Goal: Information Seeking & Learning: Learn about a topic

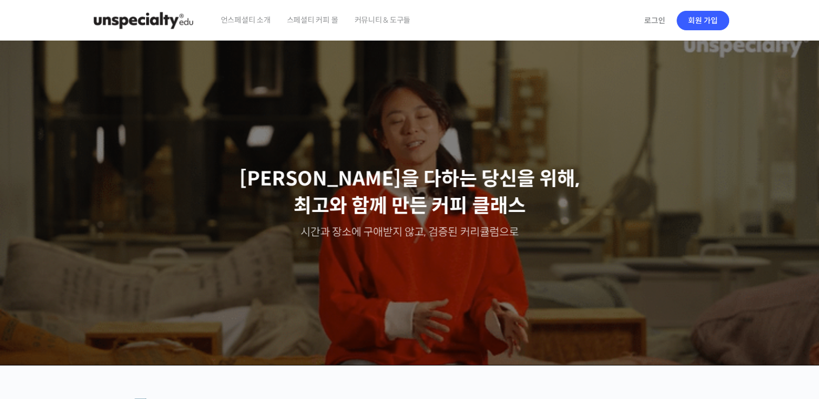
click at [260, 23] on span "언스페셜티 소개" at bounding box center [246, 19] width 50 height 41
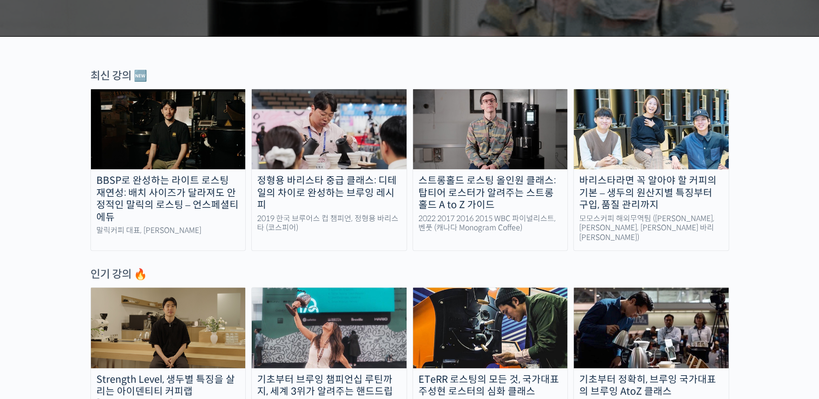
scroll to position [360, 0]
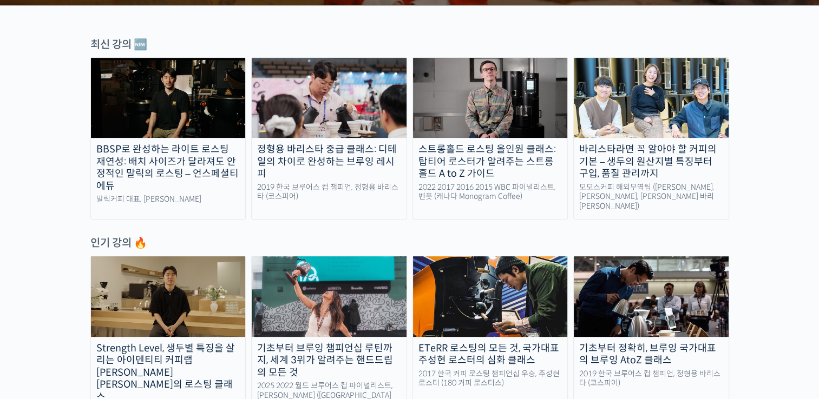
click at [196, 124] on img at bounding box center [168, 98] width 155 height 80
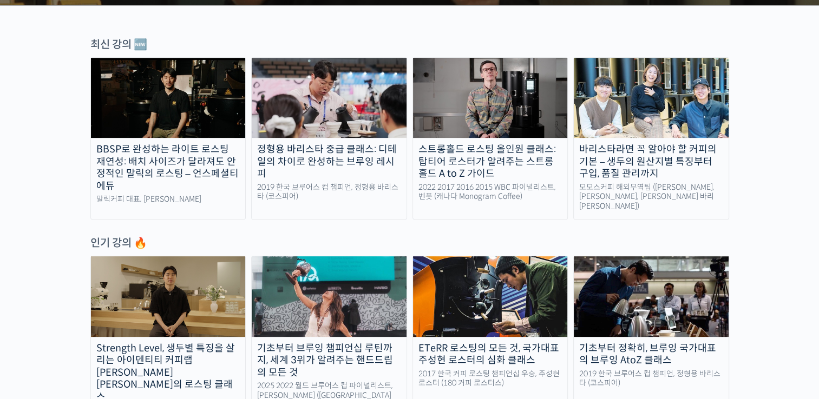
click at [646, 149] on div "바리스타라면 꼭 알아야 할 커피의 기본 – 생두의 원산지별 특징부터 구입, 품질 관리까지" at bounding box center [651, 161] width 155 height 37
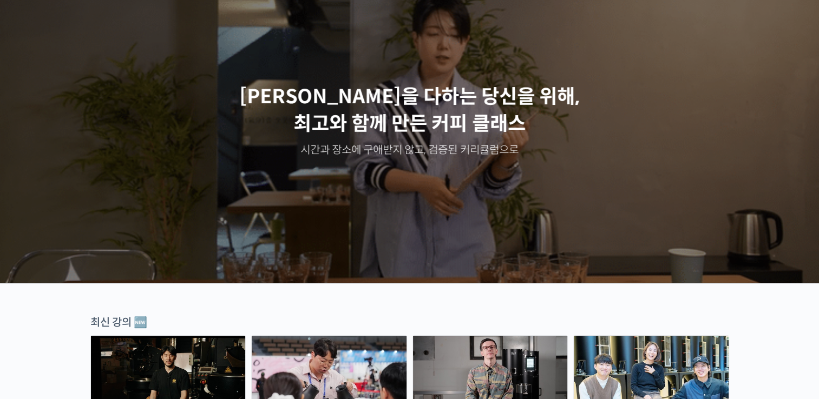
scroll to position [0, 0]
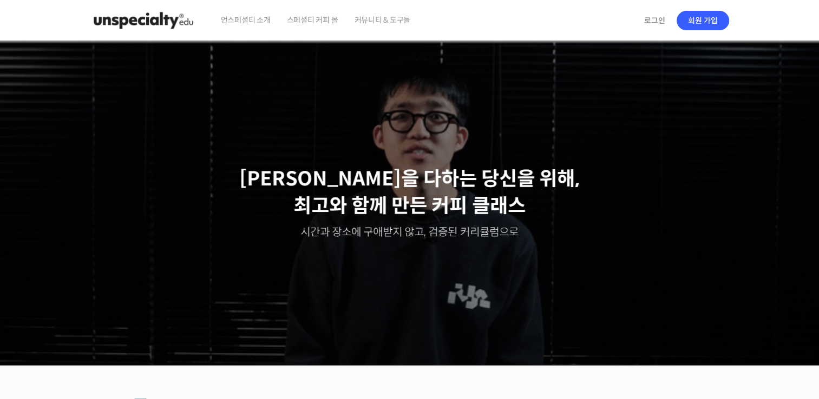
click at [157, 12] on img at bounding box center [143, 20] width 106 height 32
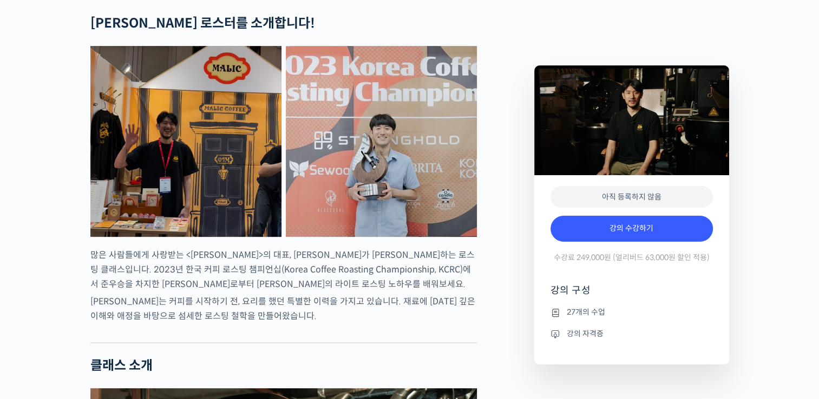
scroll to position [451, 0]
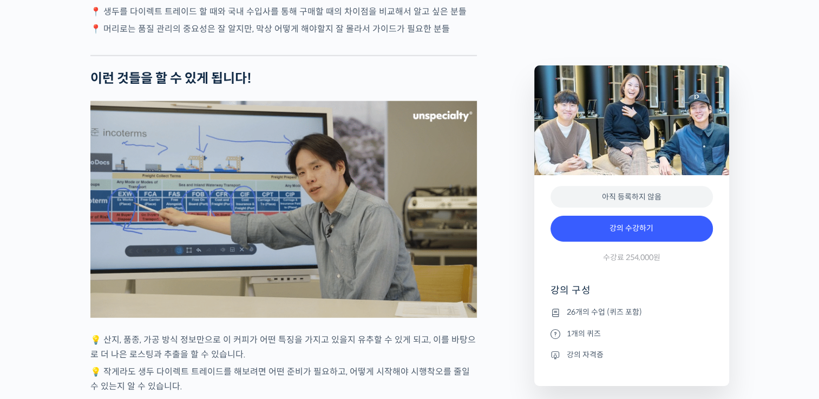
scroll to position [2795, 0]
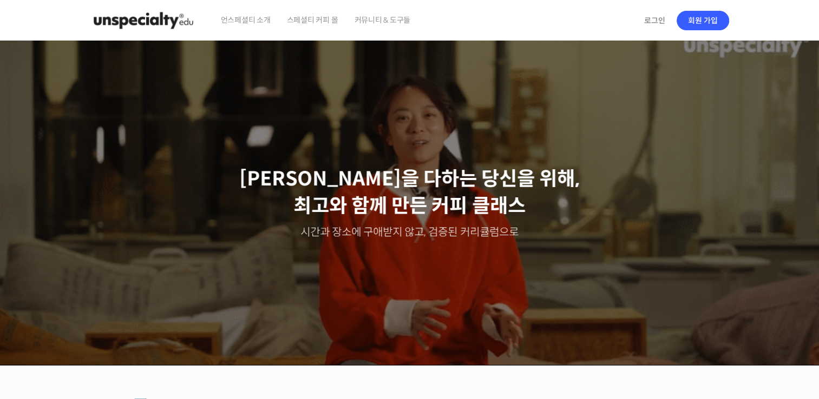
click at [226, 15] on span "언스페셜티 소개" at bounding box center [246, 19] width 50 height 41
